Goal: Information Seeking & Learning: Find contact information

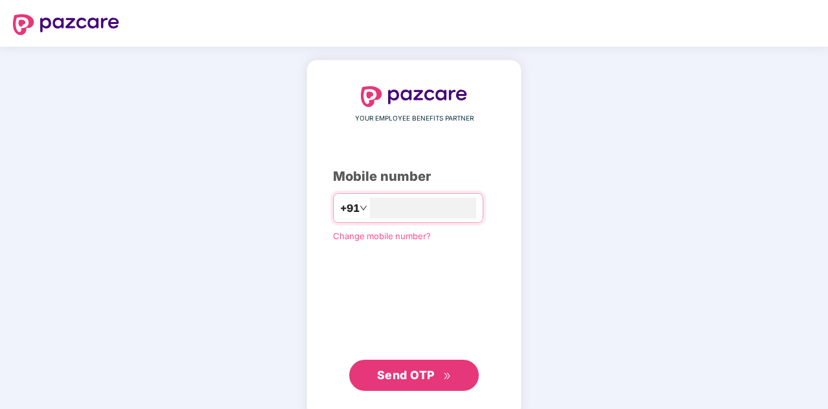
type input "**********"
click at [389, 370] on span "Send OTP" at bounding box center [406, 374] width 58 height 14
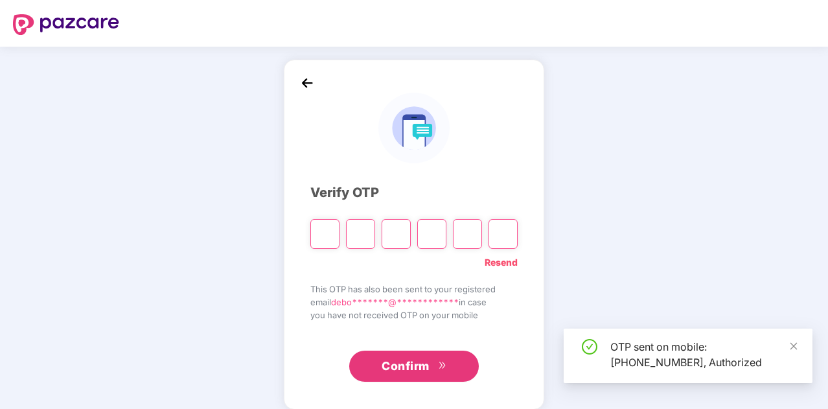
type input "*"
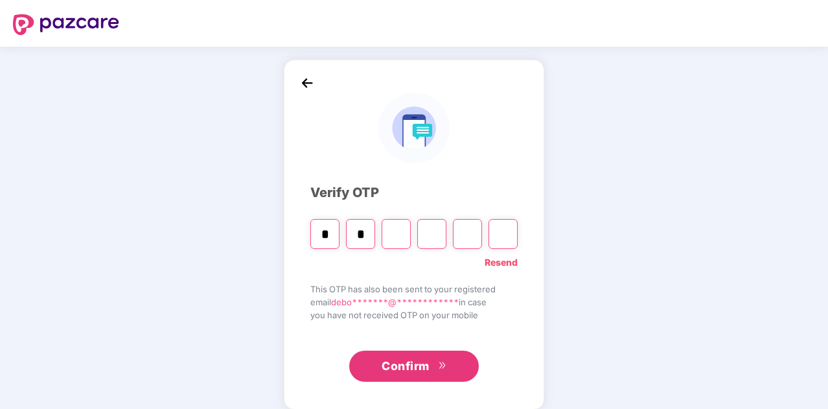
type input "*"
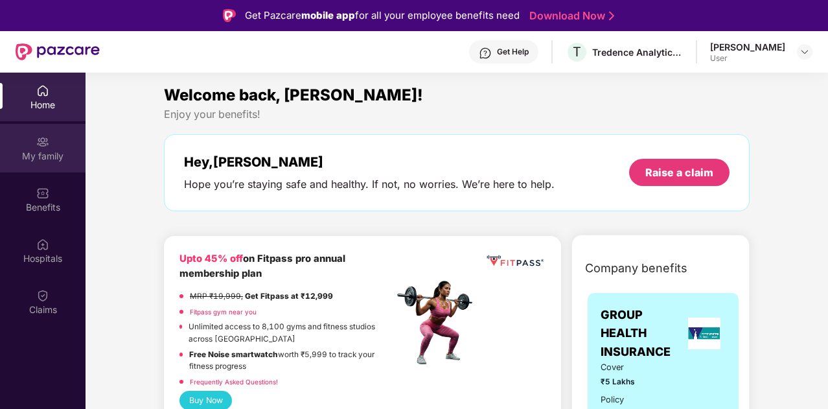
click at [41, 151] on div "My family" at bounding box center [43, 156] width 86 height 13
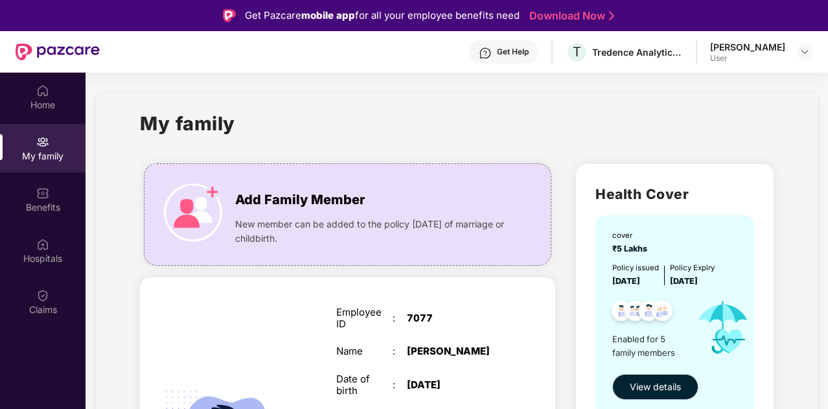
click at [656, 382] on span "View details" at bounding box center [655, 387] width 51 height 14
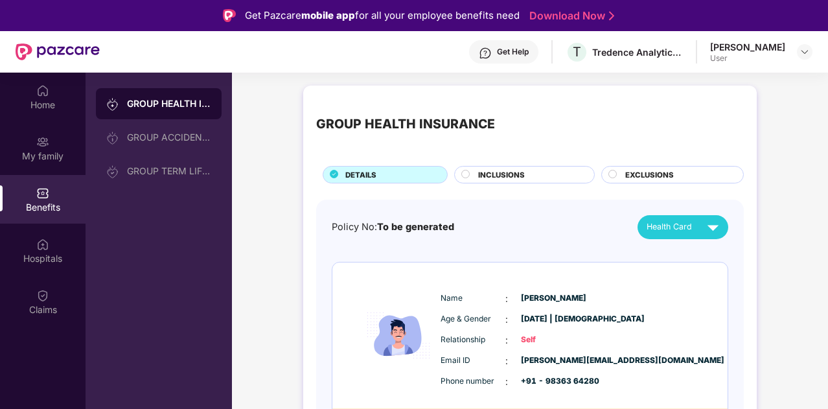
click at [463, 174] on circle at bounding box center [466, 174] width 8 height 8
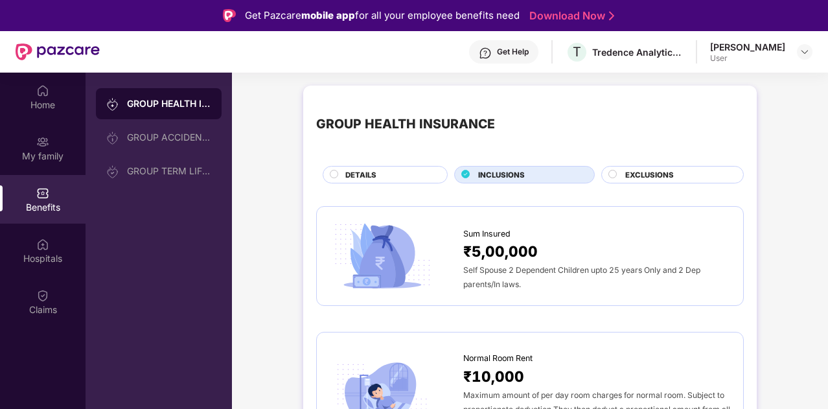
scroll to position [12, 0]
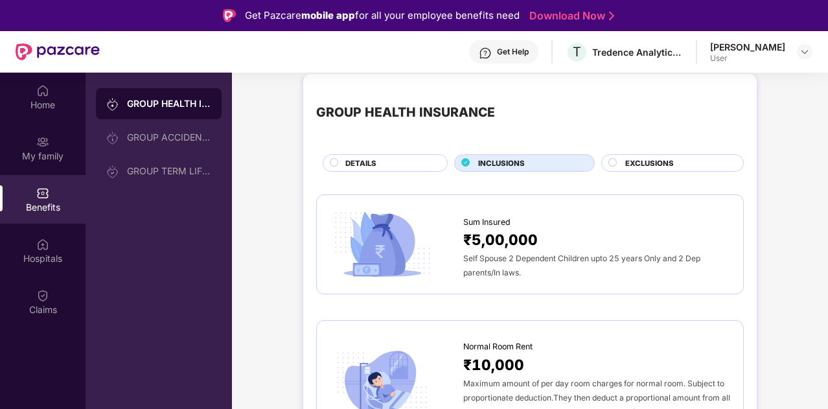
click at [611, 161] on circle at bounding box center [613, 162] width 8 height 8
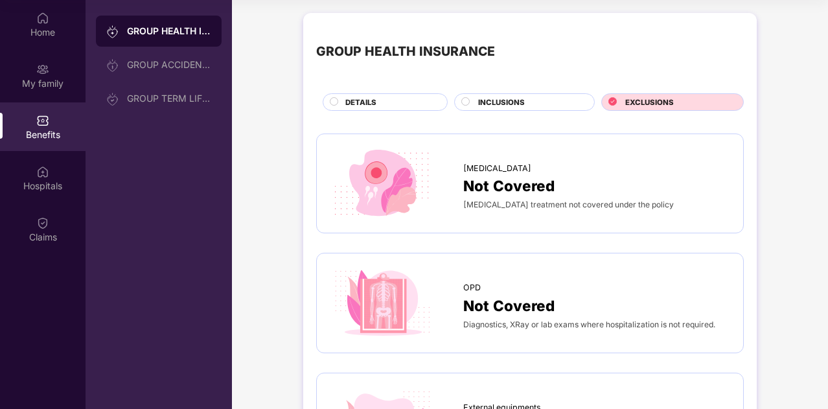
scroll to position [0, 0]
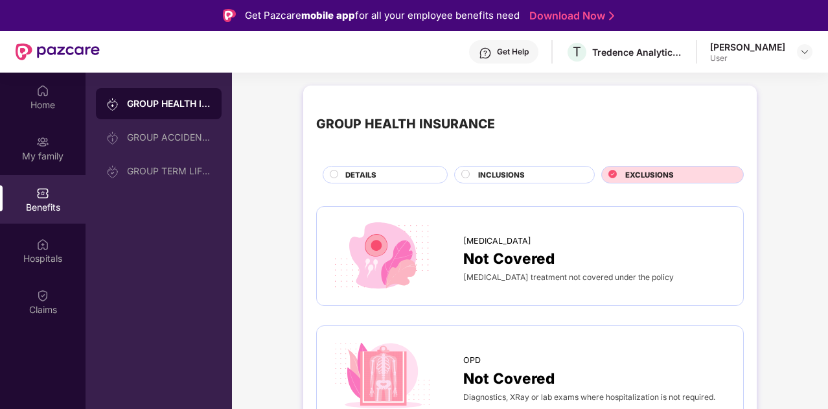
click at [333, 174] on circle at bounding box center [334, 174] width 8 height 8
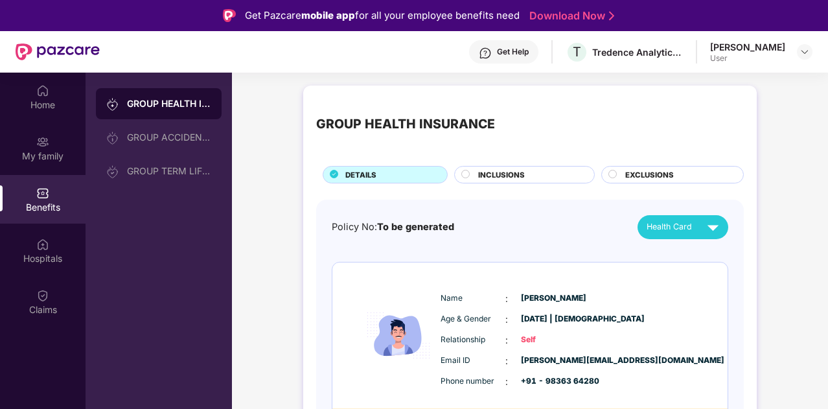
click at [810, 46] on div at bounding box center [805, 52] width 16 height 16
click at [529, 51] on div "Get Help" at bounding box center [513, 52] width 32 height 10
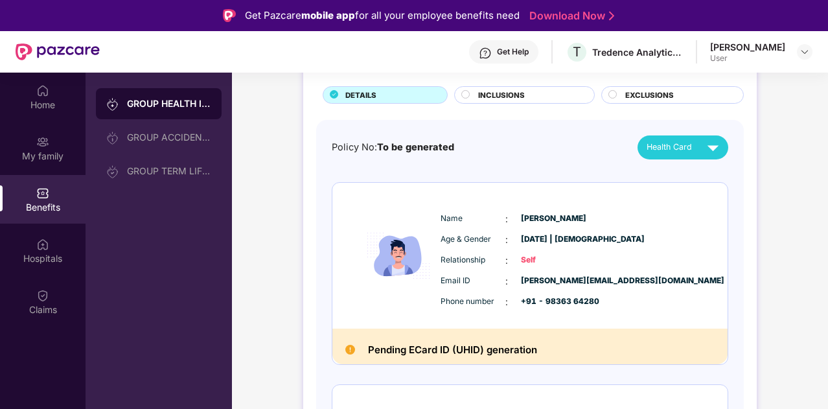
scroll to position [88, 0]
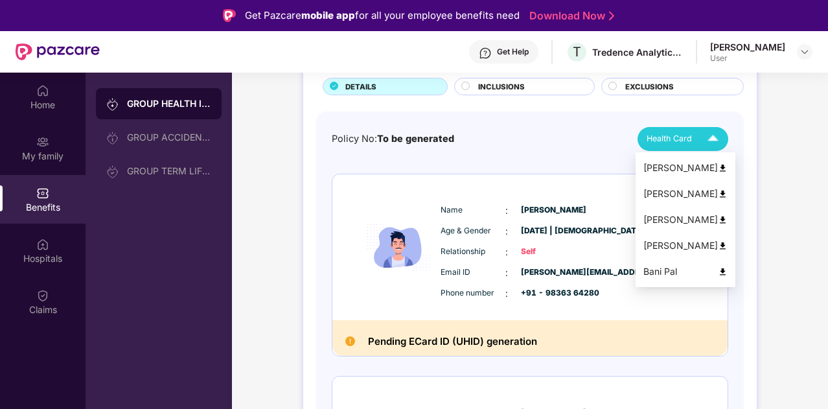
click at [716, 144] on img at bounding box center [713, 139] width 23 height 23
click at [672, 168] on div "Debojit Pal" at bounding box center [685, 168] width 84 height 14
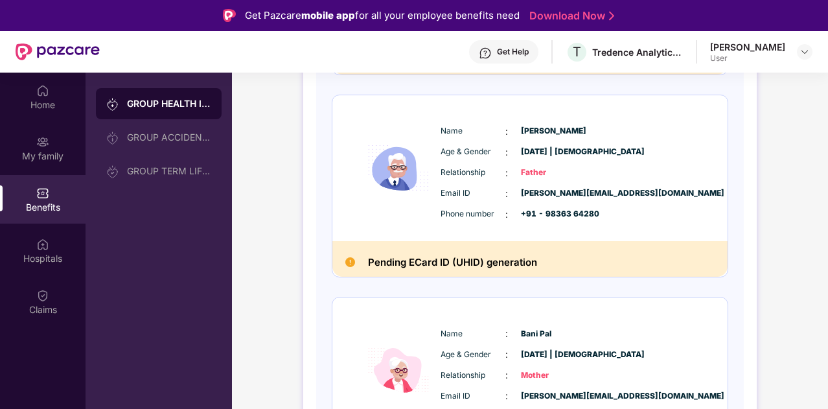
scroll to position [851, 0]
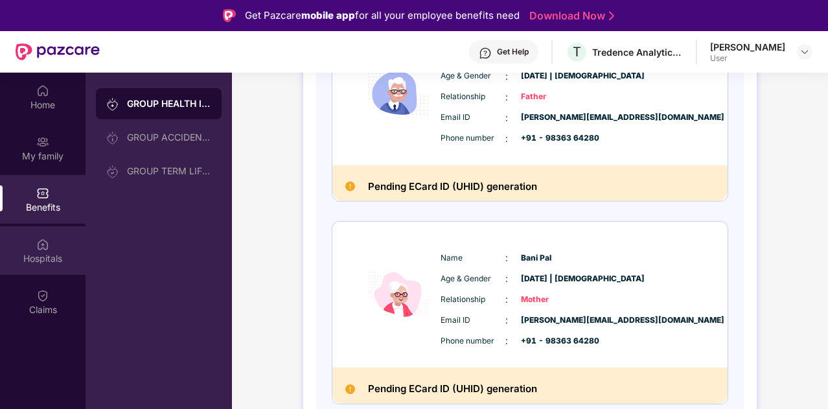
click at [37, 251] on div "Hospitals" at bounding box center [43, 250] width 86 height 49
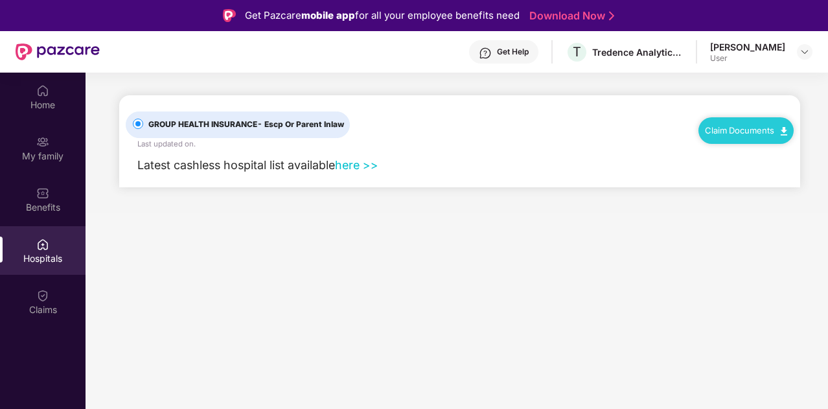
scroll to position [0, 0]
click at [42, 96] on img at bounding box center [42, 90] width 13 height 13
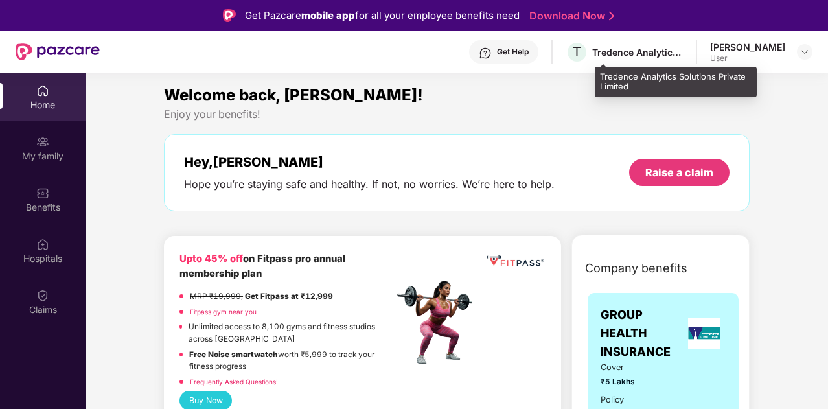
click at [639, 60] on div "T Tredence Analytics Solutions Private Limited" at bounding box center [624, 52] width 117 height 23
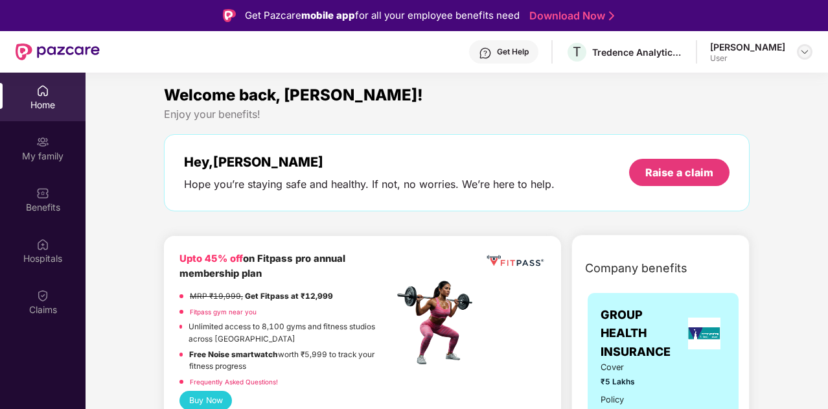
click at [803, 48] on img at bounding box center [804, 52] width 10 height 10
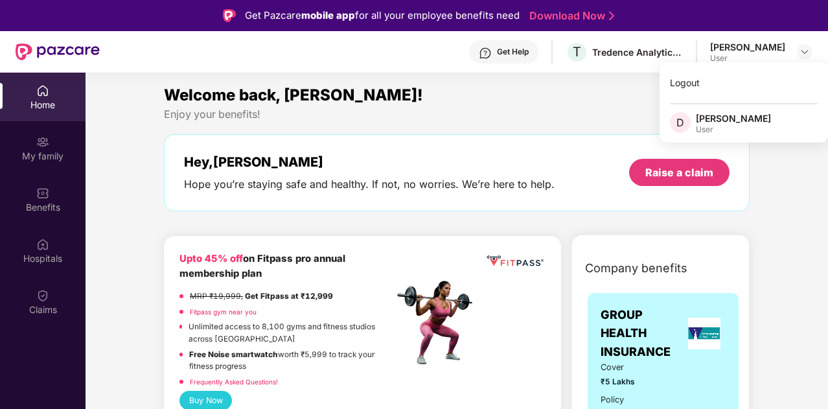
click at [528, 53] on div "Get Help" at bounding box center [513, 52] width 32 height 10
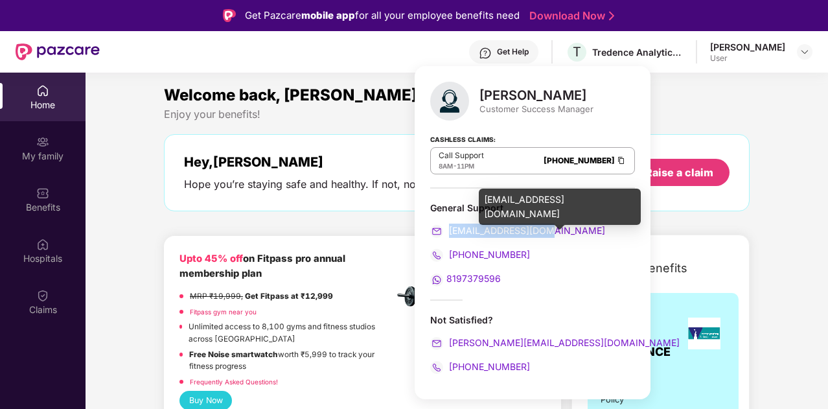
drag, startPoint x: 554, startPoint y: 230, endPoint x: 449, endPoint y: 232, distance: 105.0
click at [449, 232] on div "[EMAIL_ADDRESS][DOMAIN_NAME]" at bounding box center [532, 231] width 205 height 14
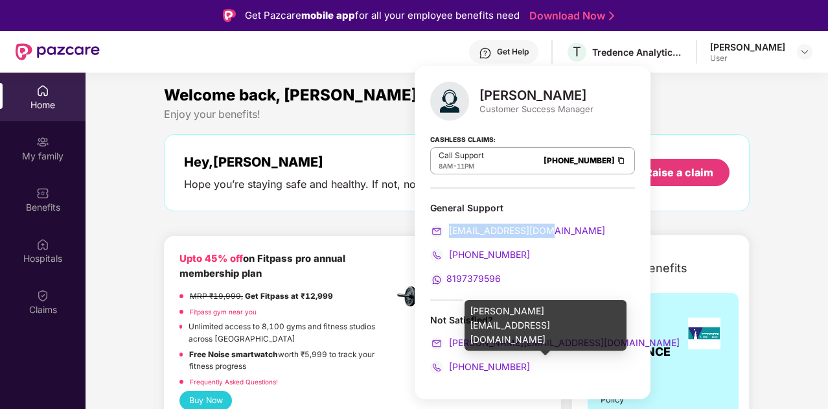
copy span "[EMAIL_ADDRESS][DOMAIN_NAME]"
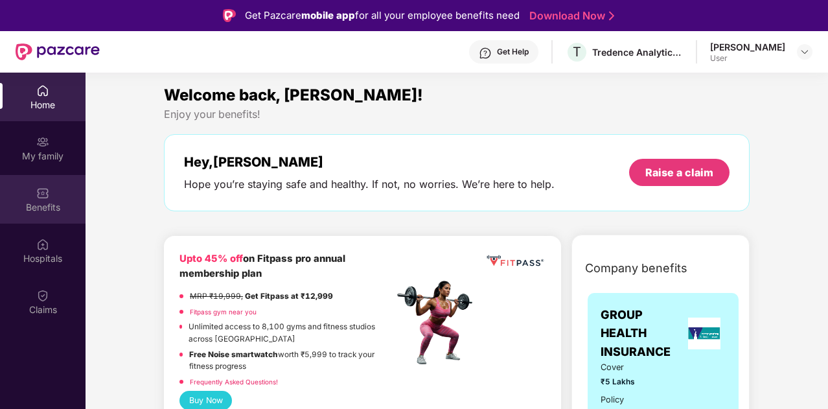
click at [34, 201] on div "Benefits" at bounding box center [43, 207] width 86 height 13
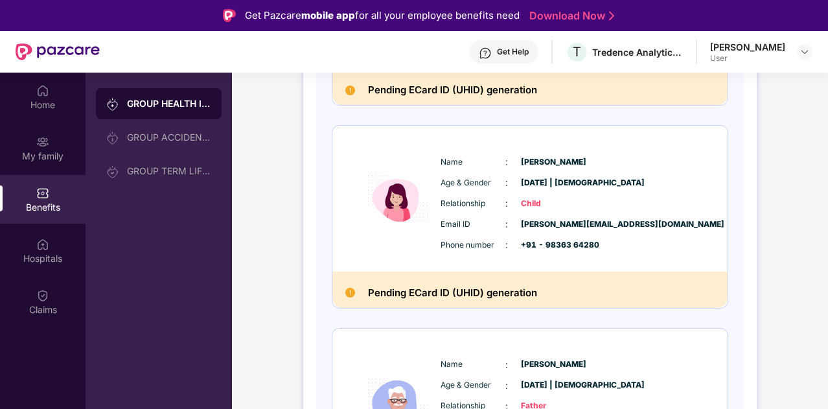
scroll to position [542, 0]
